Goal: Task Accomplishment & Management: Use online tool/utility

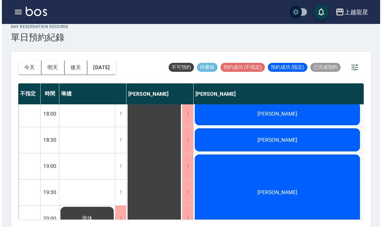
scroll to position [361, 0]
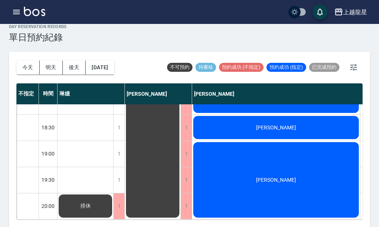
click at [16, 11] on icon "button" at bounding box center [16, 11] width 9 height 9
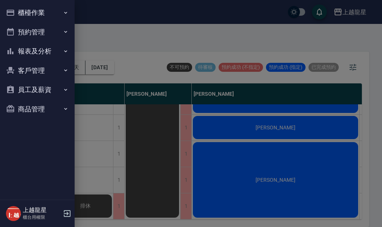
click at [41, 9] on button "櫃檯作業" at bounding box center [37, 12] width 69 height 19
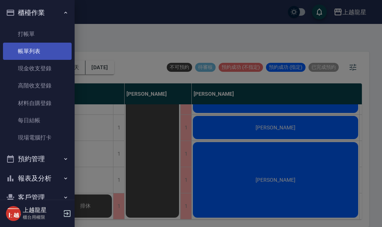
drag, startPoint x: 41, startPoint y: 35, endPoint x: 63, endPoint y: 46, distance: 24.7
click at [41, 35] on link "打帳單" at bounding box center [37, 33] width 69 height 17
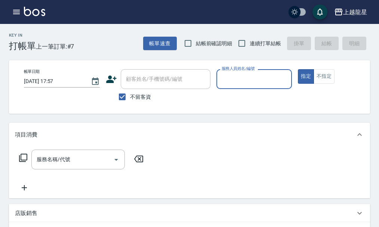
click at [140, 95] on span "不留客資" at bounding box center [140, 97] width 21 height 8
click at [130, 95] on input "不留客資" at bounding box center [122, 97] width 16 height 16
checkbox input "false"
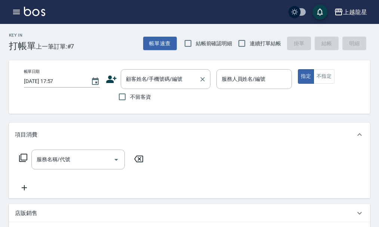
click at [141, 81] on div "顧客姓名/手機號碼/編號 顧客姓名/手機號碼/編號" at bounding box center [166, 79] width 90 height 20
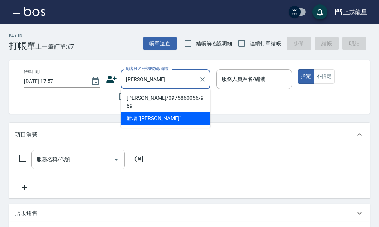
click at [140, 96] on li "[PERSON_NAME]/0975860056/9-89" at bounding box center [166, 102] width 90 height 20
type input "[PERSON_NAME]/0975860056/9-89"
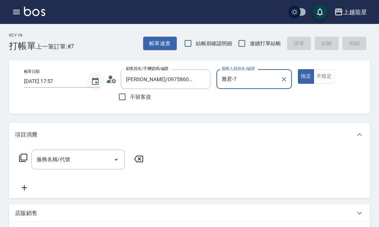
type input "雅君-7"
click at [109, 81] on icon at bounding box center [108, 81] width 4 height 3
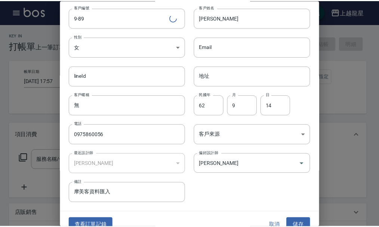
scroll to position [32, 0]
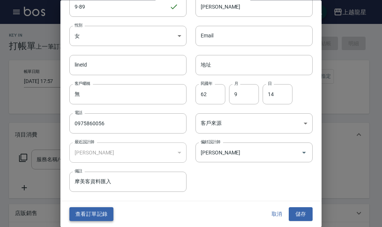
click at [102, 212] on button "查看訂單記錄" at bounding box center [91, 214] width 44 height 14
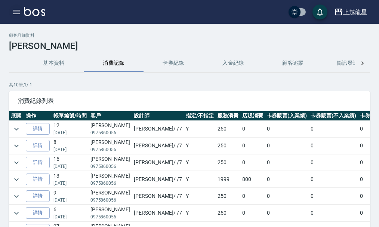
click at [16, 12] on icon "button" at bounding box center [16, 12] width 7 height 4
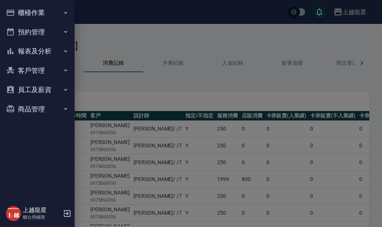
click at [35, 11] on button "櫃檯作業" at bounding box center [37, 12] width 69 height 19
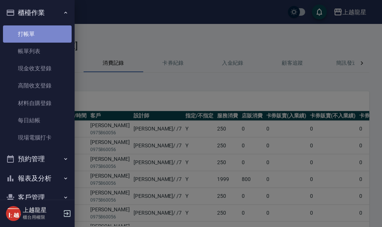
click at [37, 36] on link "打帳單" at bounding box center [37, 33] width 69 height 17
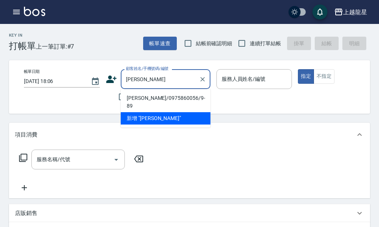
click at [146, 97] on li "[PERSON_NAME]/0975860056/9-89" at bounding box center [166, 102] width 90 height 20
type input "[PERSON_NAME]/0975860056/9-89"
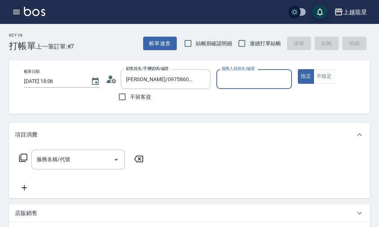
type input "雅君-7"
click at [77, 160] on input "服務名稱/代號" at bounding box center [72, 159] width 75 height 13
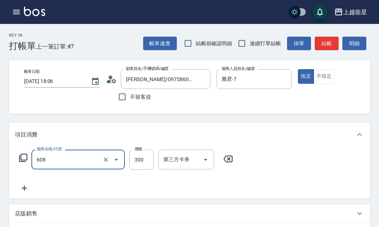
type input "頭皮隔離(608)"
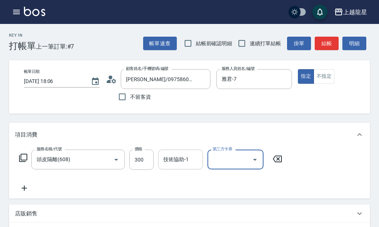
click at [168, 162] on div "技術協助-1 技術協助-1" at bounding box center [180, 159] width 45 height 20
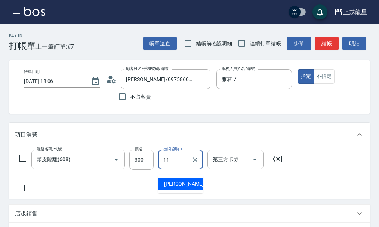
type input "[PERSON_NAME]-11"
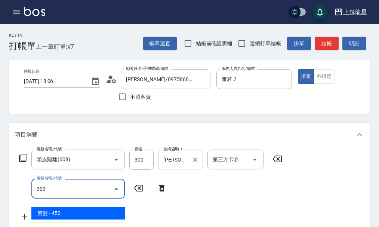
type input "剪髮(303)"
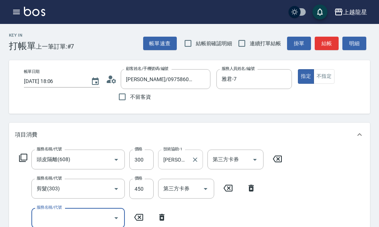
scroll to position [3, 0]
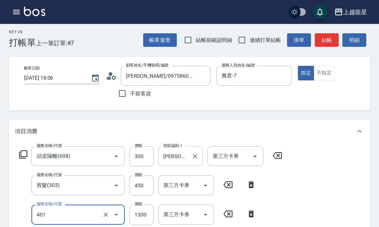
type input "染髮根3公分內(401)"
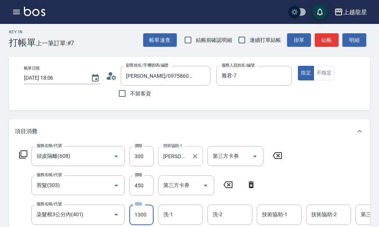
scroll to position [7, 0]
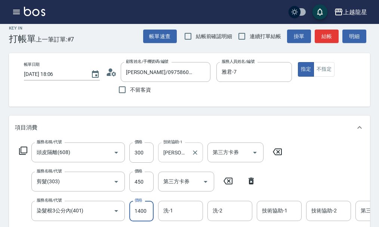
type input "1400"
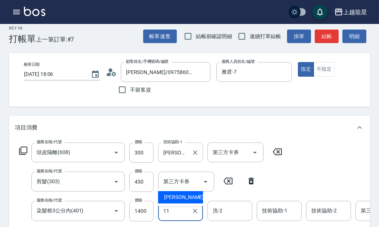
type input "[PERSON_NAME]-11"
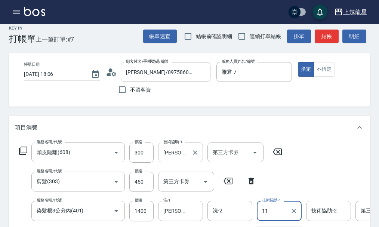
type input "[PERSON_NAME]-11"
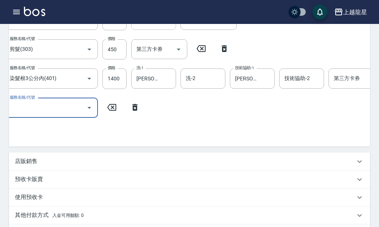
scroll to position [0, 26]
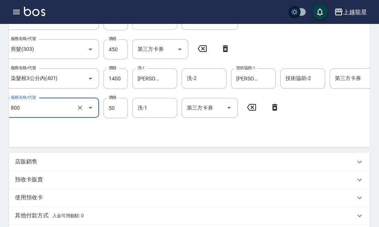
type input "快速修護(800)"
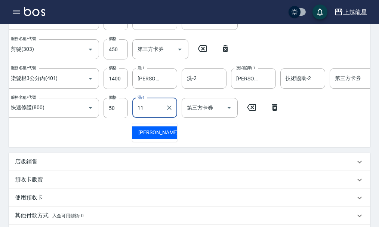
type input "[PERSON_NAME]-11"
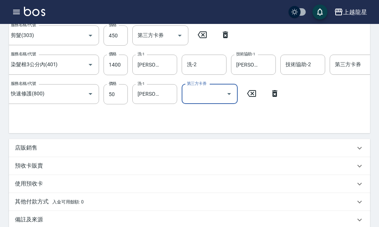
scroll to position [215, 0]
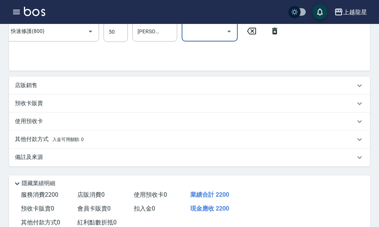
click at [22, 161] on p "備註及來源" at bounding box center [29, 157] width 28 height 8
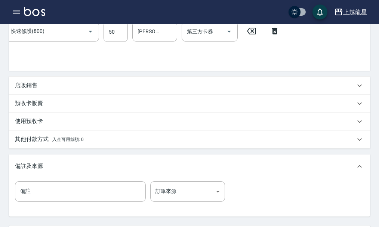
scroll to position [327, 0]
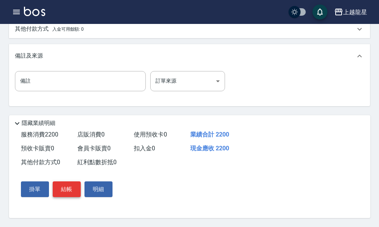
click at [72, 197] on button "結帳" at bounding box center [67, 189] width 28 height 16
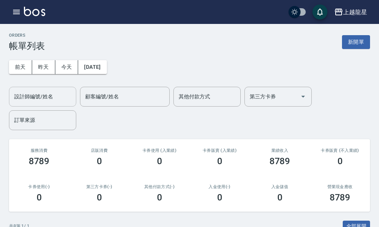
click at [58, 103] on div "設計師編號/姓名" at bounding box center [42, 97] width 67 height 20
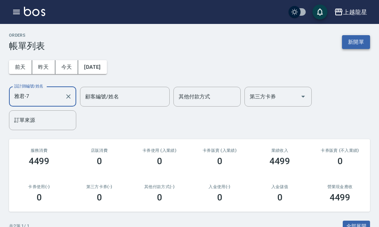
type input "雅君-7"
click at [347, 45] on button "新開單" at bounding box center [356, 42] width 28 height 14
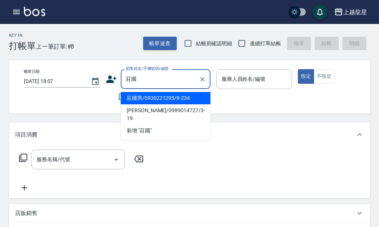
click at [145, 99] on li "莊國男/0930221295/8-234" at bounding box center [166, 98] width 90 height 12
type input "莊國男/0930221295/8-234"
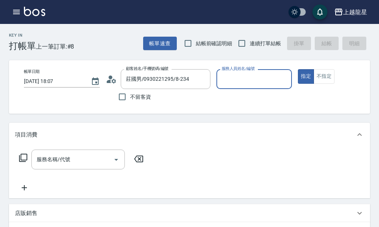
type input "雅君-7"
click at [79, 166] on input "服務名稱/代號" at bounding box center [72, 159] width 75 height 13
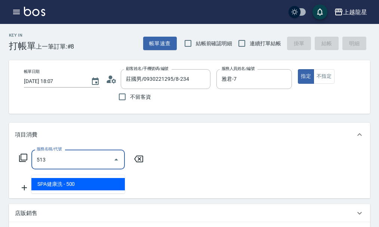
type input "SPA健康洗(513)"
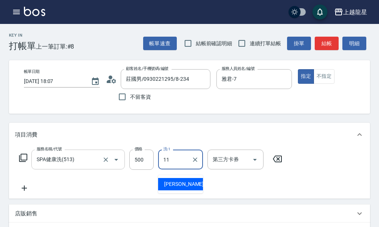
type input "[PERSON_NAME]-11"
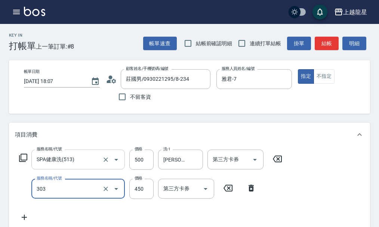
type input "剪髮(303)"
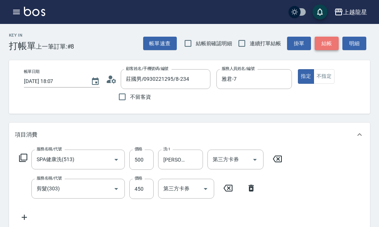
click at [327, 40] on button "結帳" at bounding box center [326, 44] width 24 height 14
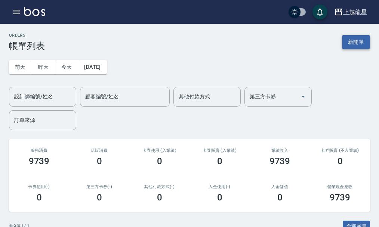
click at [356, 47] on button "新開單" at bounding box center [356, 42] width 28 height 14
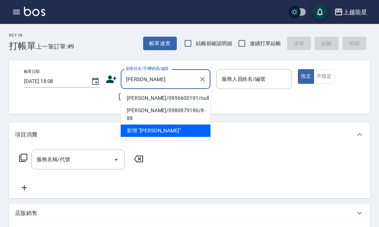
click at [149, 100] on li "[PERSON_NAME]/0956600191/null" at bounding box center [166, 98] width 90 height 12
type input "[PERSON_NAME]/0956600191/null"
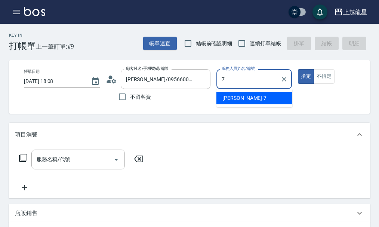
type input "雅君-7"
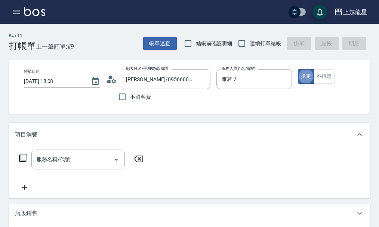
type button "true"
click at [74, 164] on input "服務名稱/代號" at bounding box center [72, 159] width 75 height 13
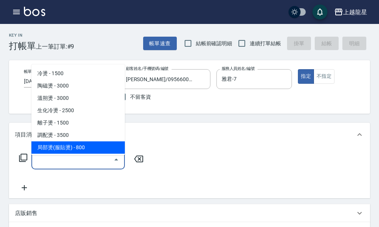
click at [76, 145] on span "局部燙(服貼燙) - 800" at bounding box center [77, 147] width 93 height 12
type input "局部燙(服貼燙)(207)"
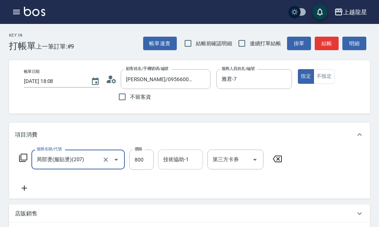
click at [176, 166] on input "技術協助-1" at bounding box center [180, 159] width 38 height 13
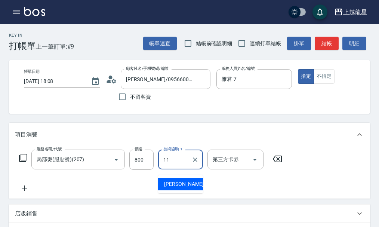
type input "[PERSON_NAME]-11"
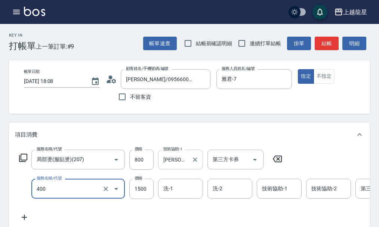
type input "染髮(400)"
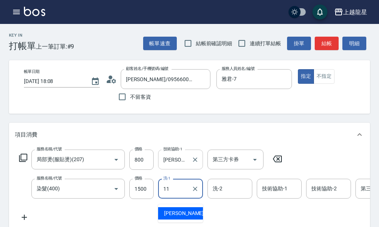
type input "[PERSON_NAME]-11"
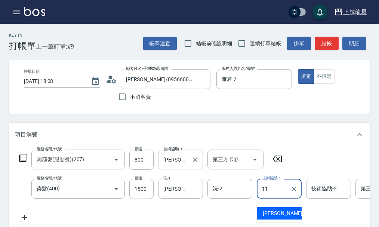
type input "[PERSON_NAME]-11"
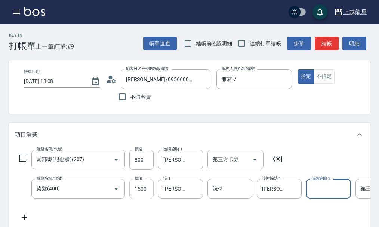
scroll to position [37, 0]
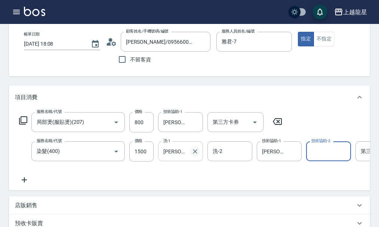
click at [196, 153] on icon "Clear" at bounding box center [195, 151] width 4 height 4
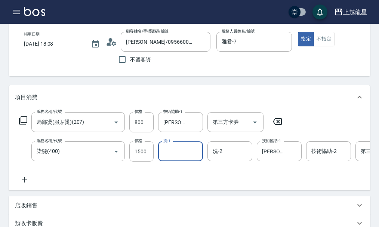
click at [25, 184] on icon at bounding box center [24, 179] width 19 height 9
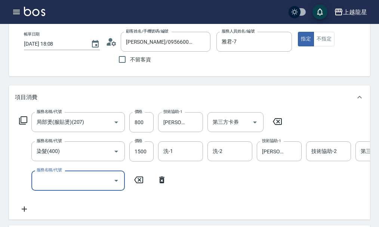
click at [40, 186] on input "服務名稱/代號" at bounding box center [72, 180] width 75 height 13
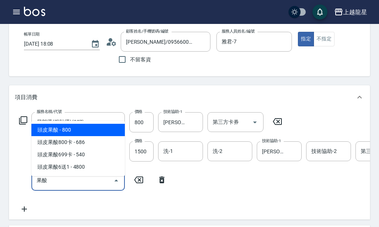
click at [69, 133] on span "頭皮果酸 - 800" at bounding box center [77, 130] width 93 height 12
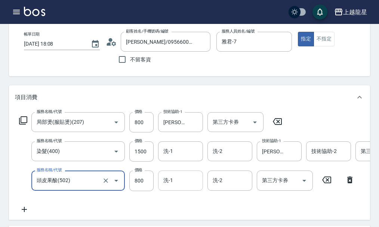
type input "頭皮果酸(502)"
click at [172, 186] on input "洗-1" at bounding box center [180, 180] width 38 height 13
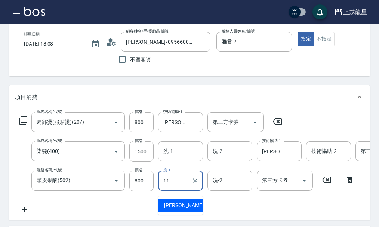
type input "[PERSON_NAME]-11"
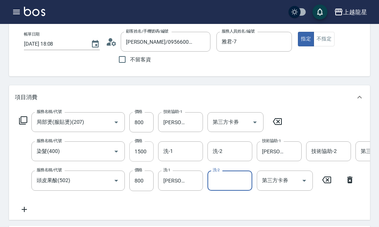
click at [140, 156] on input "1500" at bounding box center [141, 151] width 24 height 20
click at [140, 157] on input "1500" at bounding box center [141, 151] width 24 height 20
type input "2000"
click at [24, 212] on icon at bounding box center [24, 208] width 5 height 5
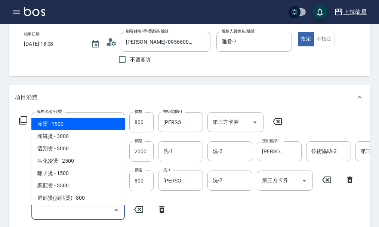
click at [55, 211] on input "服務名稱/代號" at bounding box center [72, 209] width 75 height 13
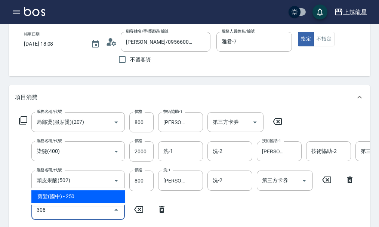
type input "剪髮(國中)(308)"
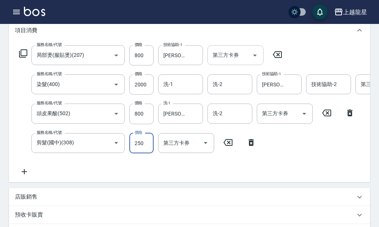
scroll to position [112, 0]
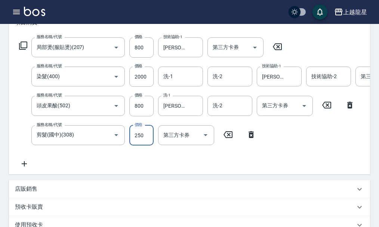
click at [21, 166] on icon at bounding box center [24, 163] width 19 height 9
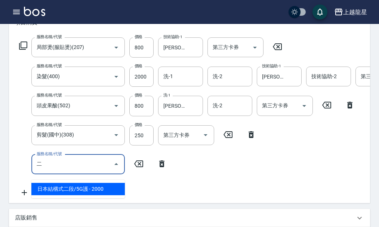
click at [103, 186] on span "日本結構式二段/5G護 - 2000" at bounding box center [77, 189] width 93 height 12
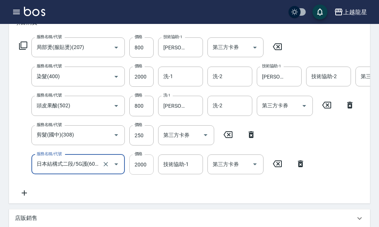
type input "日本結構式二段/5G護(607)"
click at [149, 172] on input "2000" at bounding box center [141, 164] width 24 height 20
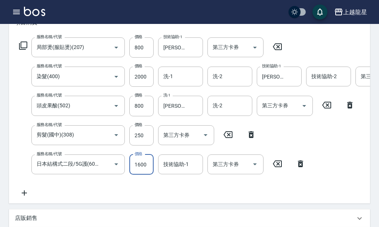
type input "1600"
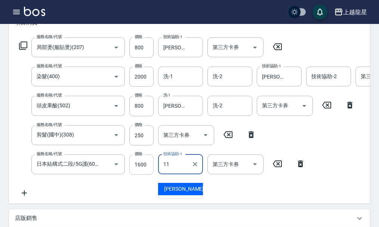
type input "[PERSON_NAME]-11"
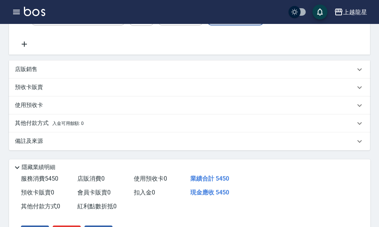
scroll to position [261, 0]
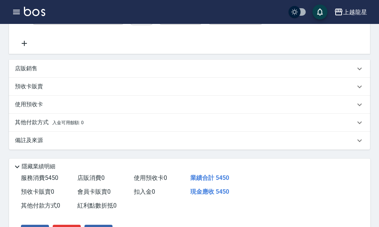
click at [32, 144] on p "備註及來源" at bounding box center [29, 140] width 28 height 8
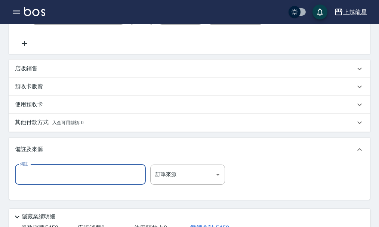
click at [40, 184] on input "備註" at bounding box center [80, 174] width 131 height 20
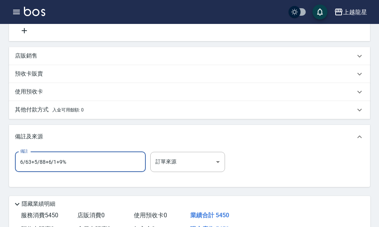
scroll to position [369, 0]
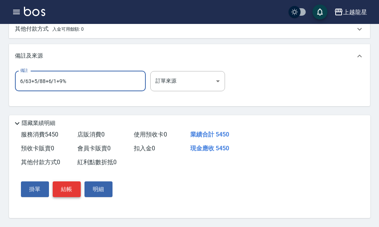
type input "6/63+5/88+6/1+9%"
click at [68, 185] on button "結帳" at bounding box center [67, 189] width 28 height 16
